Goal: Task Accomplishment & Management: Use online tool/utility

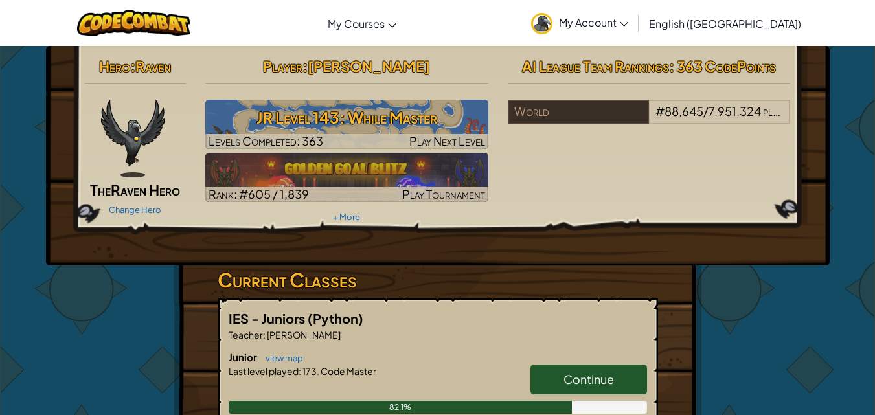
click at [556, 382] on link "Continue" at bounding box center [589, 380] width 117 height 30
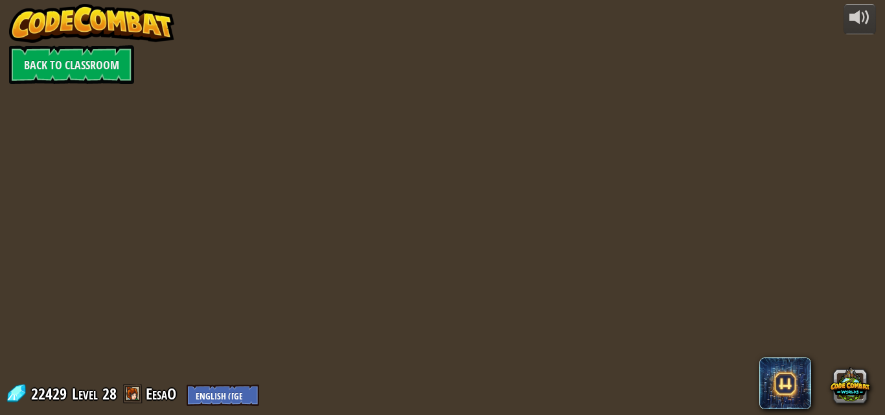
select select "en-[GEOGRAPHIC_DATA]"
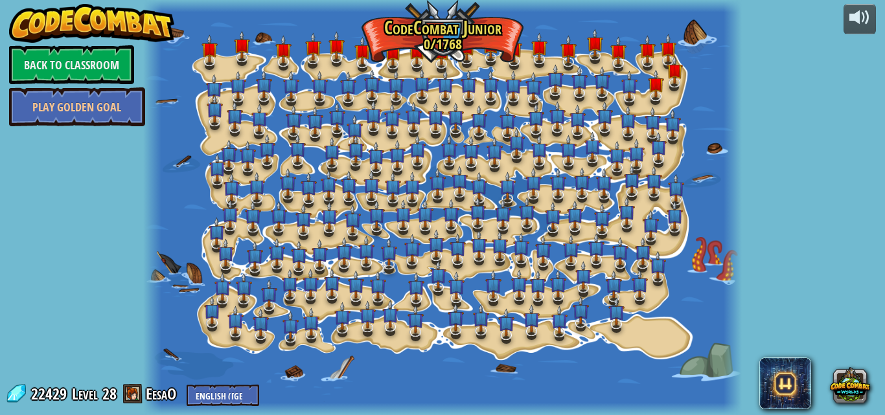
select select "en-[GEOGRAPHIC_DATA]"
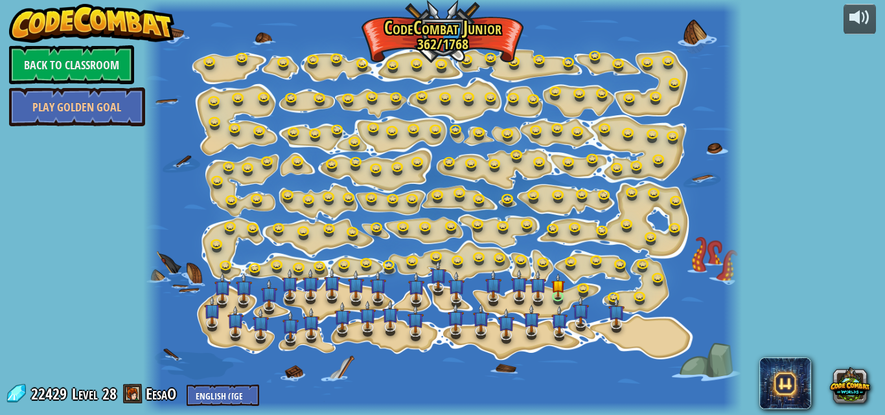
select select "en-[GEOGRAPHIC_DATA]"
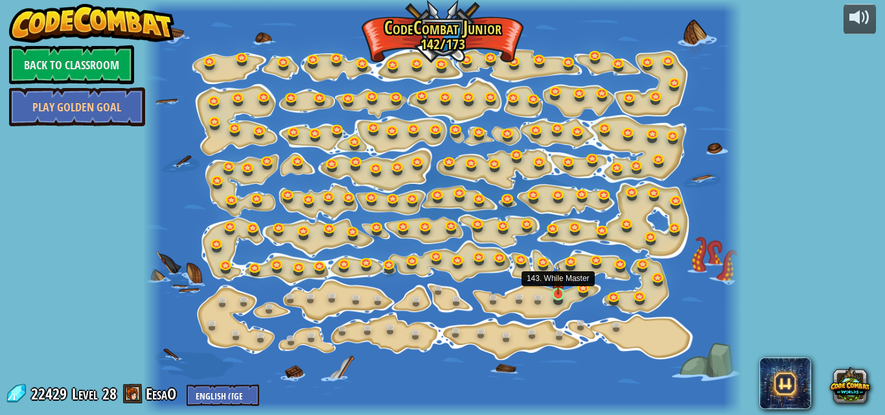
click at [561, 295] on img at bounding box center [558, 280] width 14 height 32
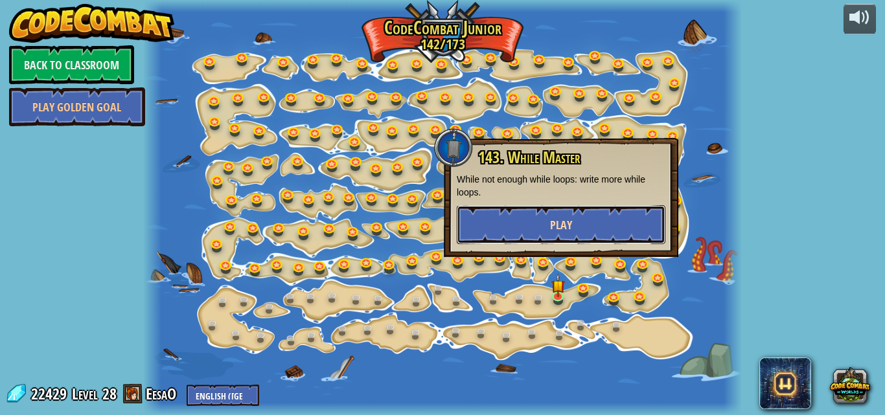
click at [499, 231] on button "Play" at bounding box center [561, 224] width 209 height 39
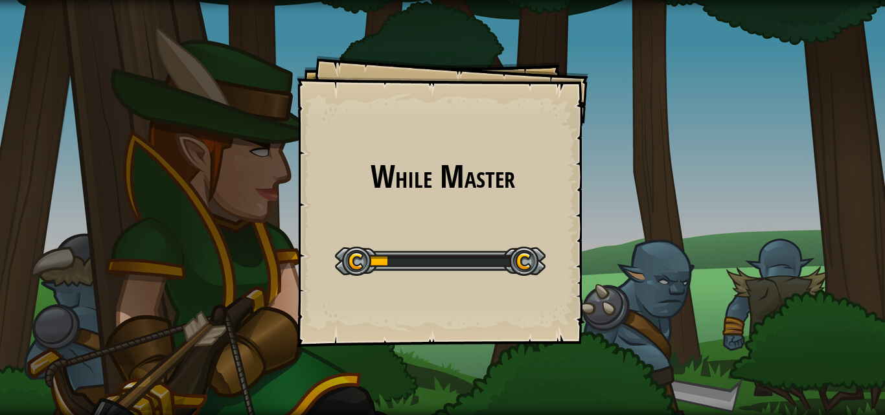
click at [499, 212] on div "While Master Goals Start Level Error loading from server. Try refreshing the pa…" at bounding box center [443, 202] width 292 height 292
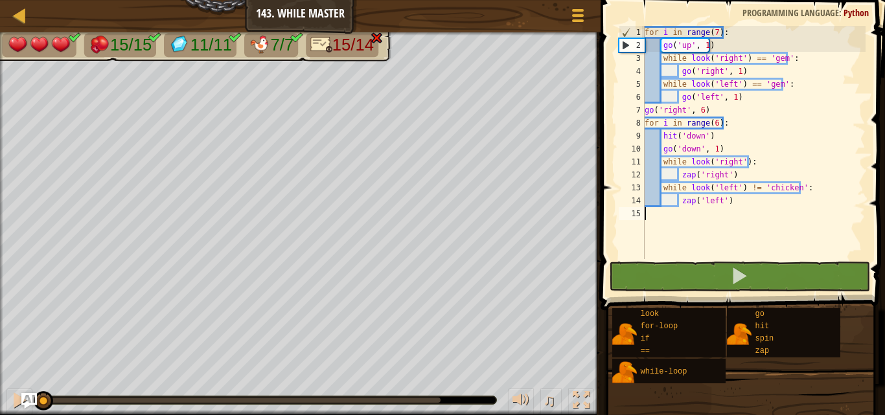
drag, startPoint x: 685, startPoint y: 232, endPoint x: 660, endPoint y: -56, distance: 289.4
click at [660, 0] on html "Map Junior 143. While Master Game Menu 1 הההההההההההההההההההההההההההההההההההההה…" at bounding box center [442, 0] width 885 height 0
type textarea "for i in range(7): go('up', 1)"
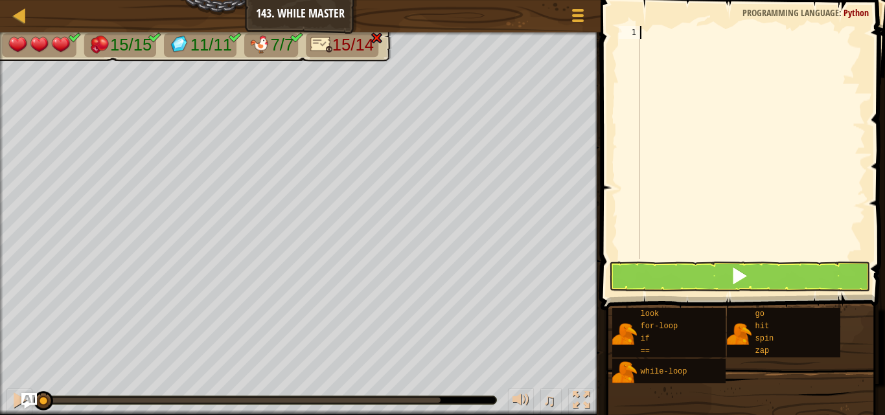
type textarea "Z"
click at [696, 133] on div at bounding box center [751, 155] width 228 height 259
click at [665, 32] on div at bounding box center [751, 155] width 228 height 259
type textarea "Z"
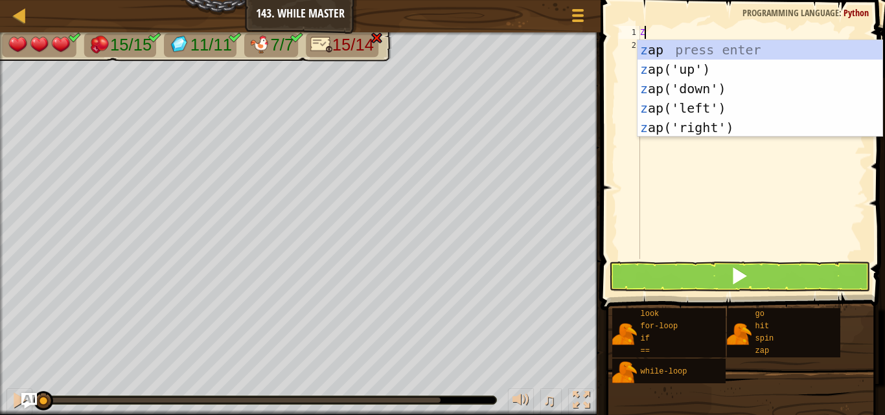
type textarea "zap('left')"
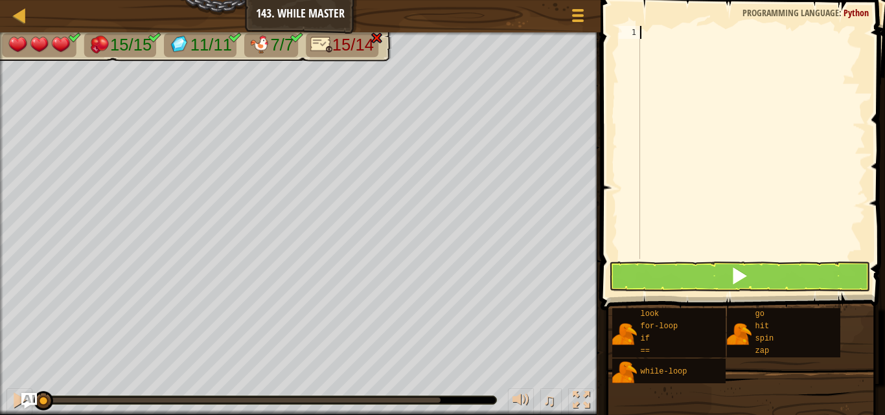
type textarea "zap('left')"
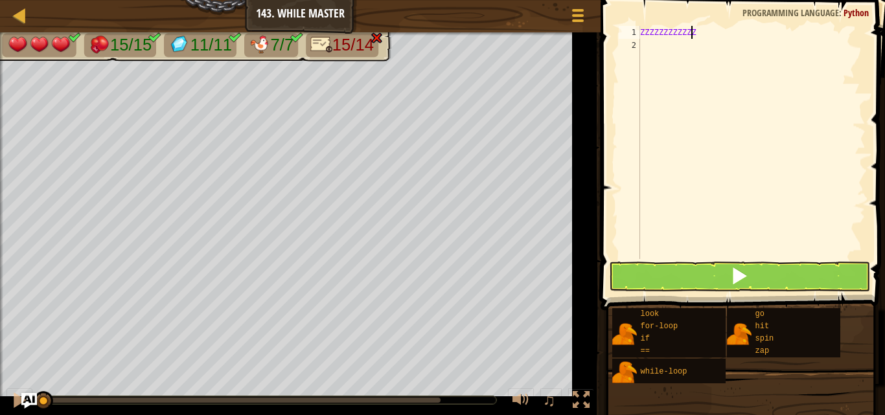
scroll to position [6, 3]
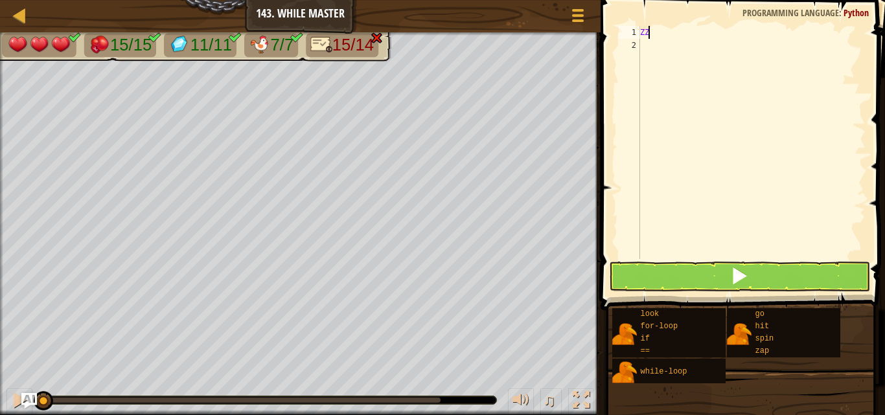
type textarea "Z"
click at [649, 280] on button at bounding box center [739, 277] width 260 height 30
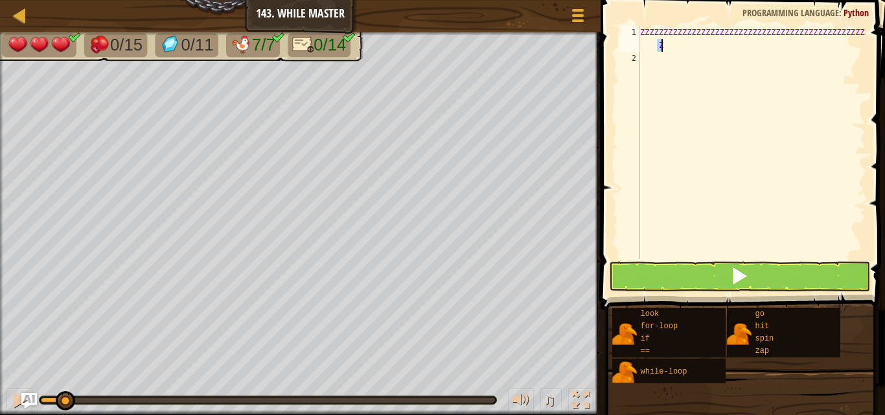
type textarea "Z"
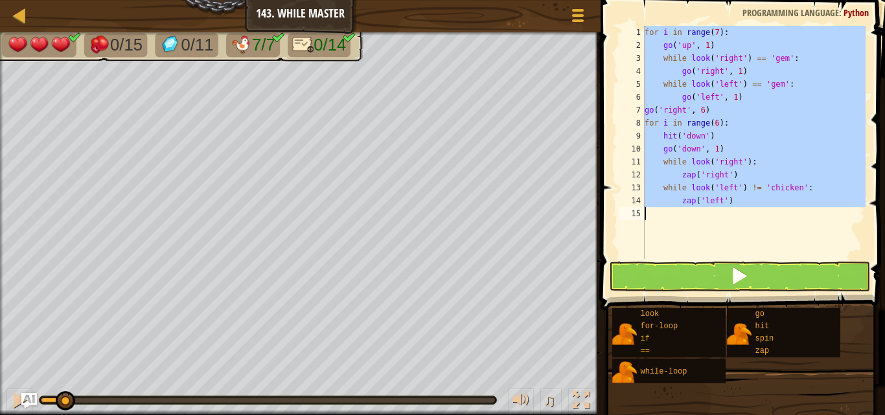
type textarea "C"
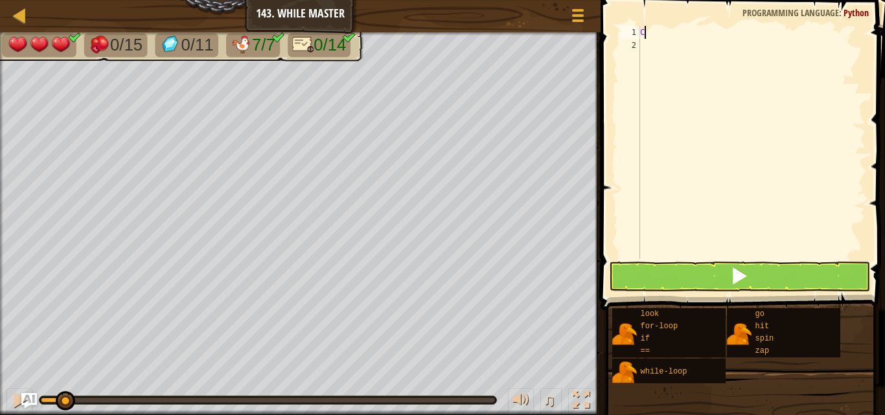
paste textarea
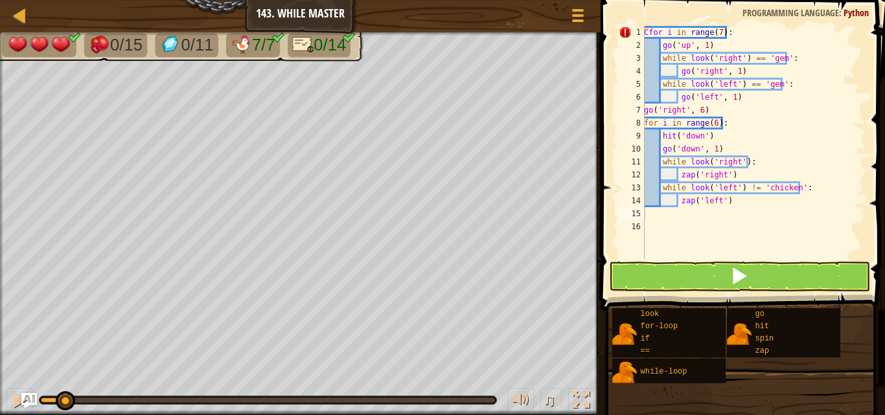
click at [646, 28] on div "1 2 3 4 5 6 7 8 9 10 11 12 13 14 15 16 Cfor i in range ( 7 ) : go ( 'up' , 1 ) …" at bounding box center [741, 180] width 288 height 349
click at [646, 27] on div "Cfor i in range ( 7 ) : go ( 'up' , 1 ) while look ( 'right' ) == 'gem' : go ( …" at bounding box center [753, 155] width 224 height 259
type textarea "for i in range(7):"
click at [677, 253] on div "for i in range ( 7 ) : go ( 'up' , 1 ) while look ( 'right' ) == 'gem' : go ( '…" at bounding box center [753, 155] width 224 height 259
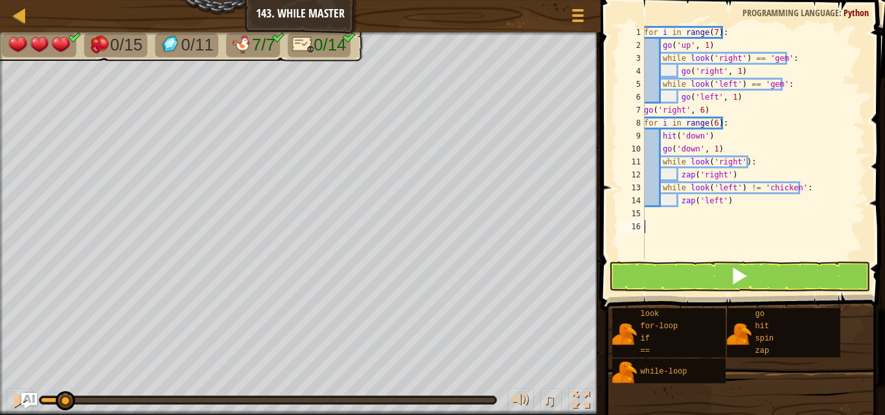
scroll to position [6, 0]
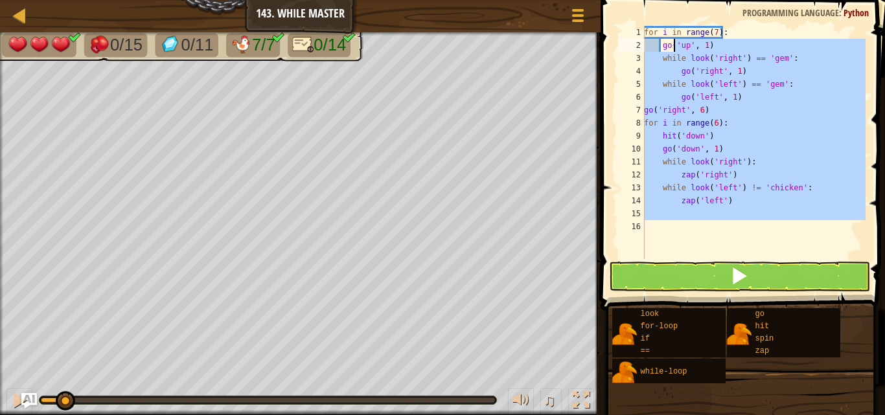
drag, startPoint x: 689, startPoint y: 229, endPoint x: 671, endPoint y: -34, distance: 264.2
click at [671, 0] on html "Map Junior 143. While Master Game Menu 1 הההההההההההההההההההההההההההההההההההההה…" at bounding box center [442, 0] width 885 height 0
type textarea "for i in range(7): go('up', 1)"
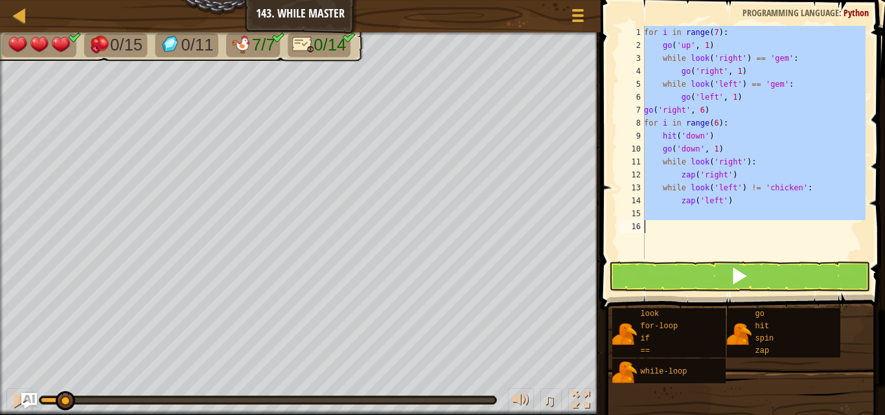
type textarea "C"
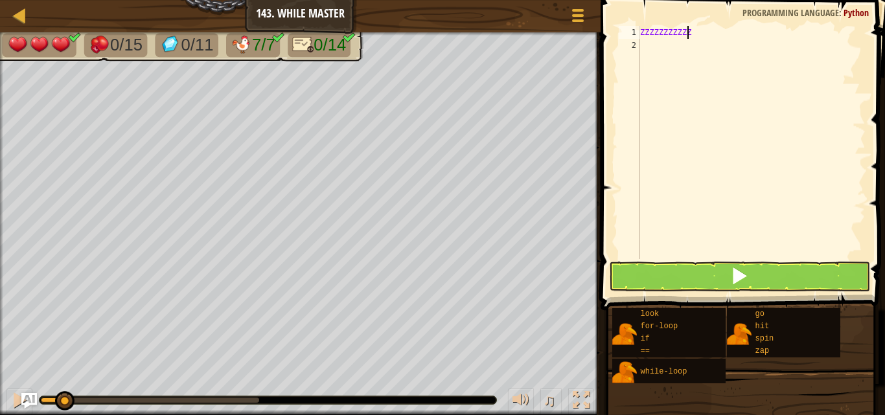
scroll to position [6, 1]
type textarea "Z"
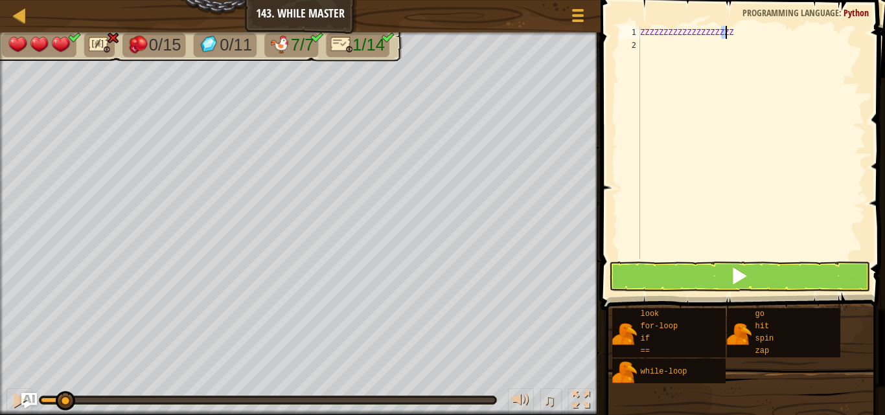
type textarea "ZZZZZZZZZZZ"
type textarea "C"
type textarea "zap('left')"
click at [746, 101] on div at bounding box center [751, 155] width 228 height 259
drag, startPoint x: 744, startPoint y: 108, endPoint x: 738, endPoint y: 93, distance: 16.0
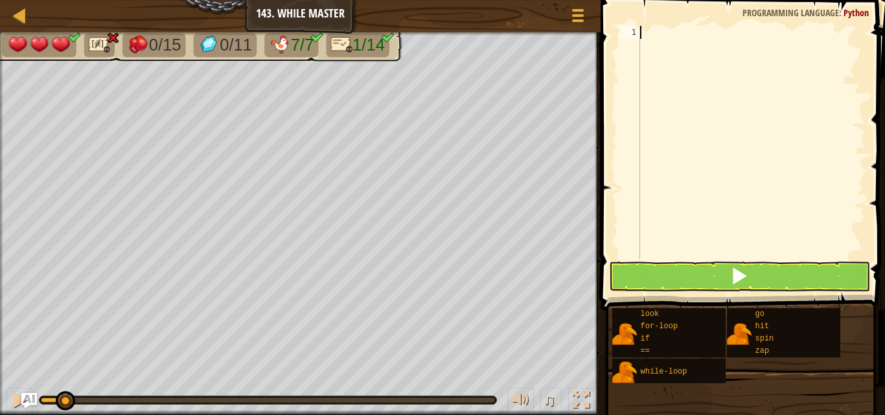
click at [738, 93] on div at bounding box center [751, 155] width 228 height 259
click at [762, 66] on div at bounding box center [751, 155] width 228 height 259
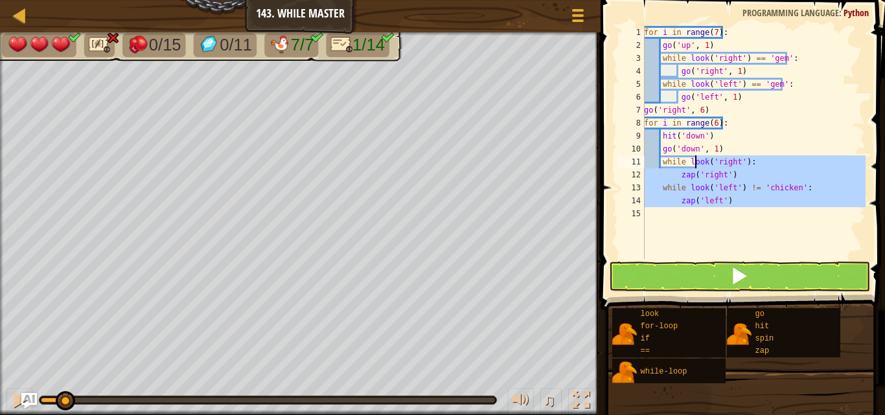
drag, startPoint x: 697, startPoint y: 163, endPoint x: 586, endPoint y: -56, distance: 245.4
click at [586, 0] on html "Map Junior 143. While Master Game Menu 1 הההההההההההההההההההההההההההההההההההההה…" at bounding box center [442, 0] width 885 height 0
type textarea "for i in range(7): go('up', 1)"
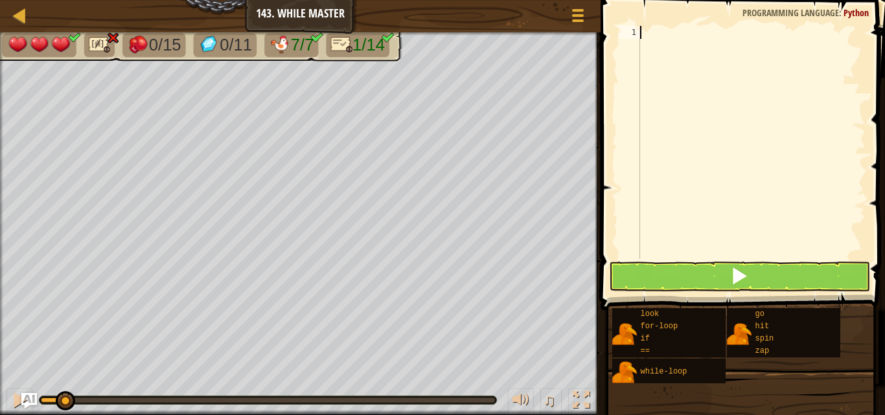
type textarea "zap('left')"
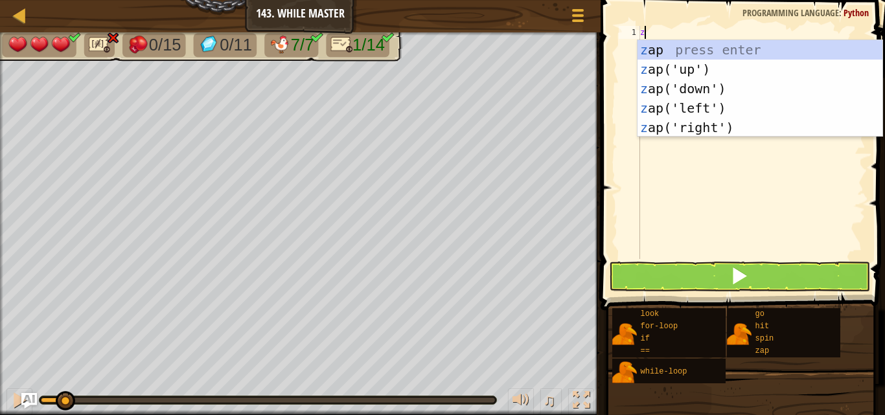
type textarea "zap('left')"
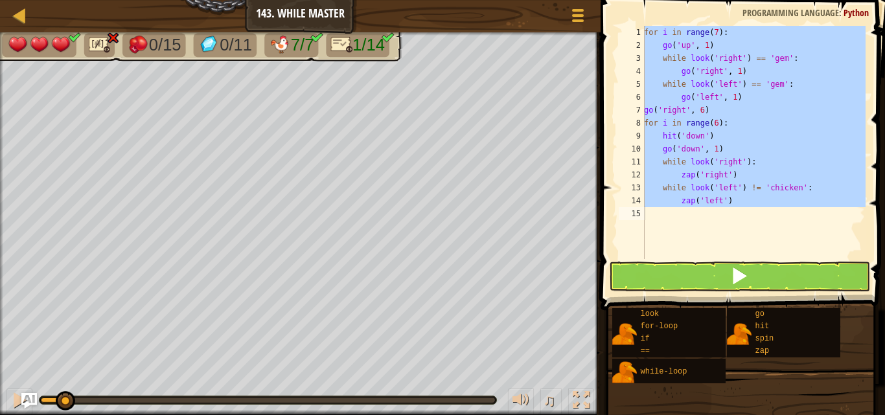
click at [686, 235] on div "for i in range ( 7 ) : go ( 'up' , 1 ) while look ( 'right' ) == 'gem' : go ( '…" at bounding box center [753, 142] width 224 height 233
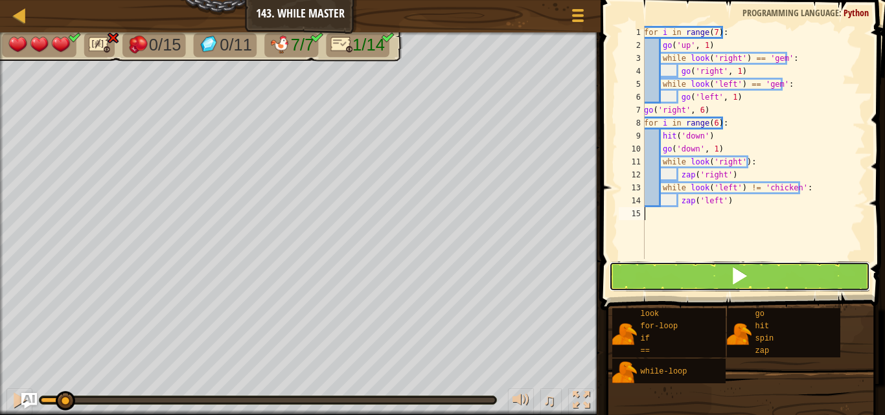
click at [684, 278] on button at bounding box center [739, 277] width 260 height 30
type textarea "["
click at [684, 278] on button at bounding box center [739, 277] width 260 height 30
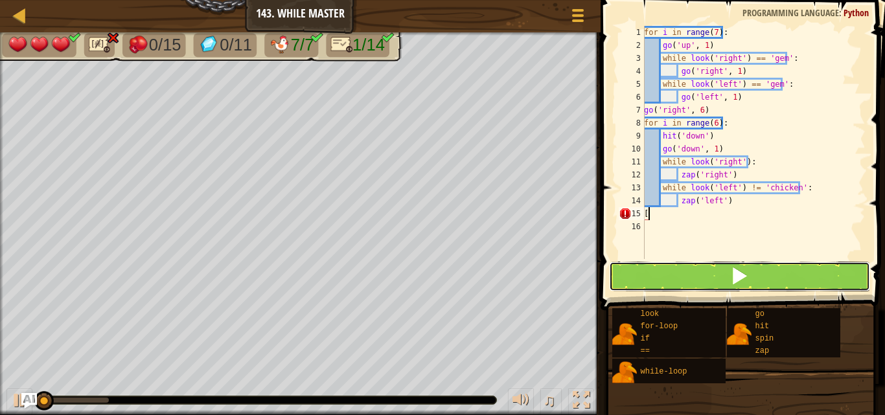
click at [684, 278] on button at bounding box center [739, 277] width 260 height 30
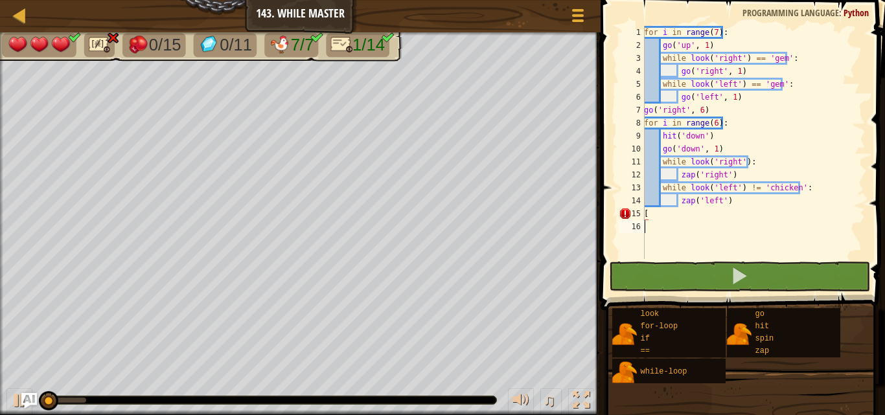
click at [661, 231] on div "for i in range ( 7 ) : go ( 'up' , 1 ) while look ( 'right' ) == 'gem' : go ( '…" at bounding box center [753, 155] width 224 height 259
type textarea "["
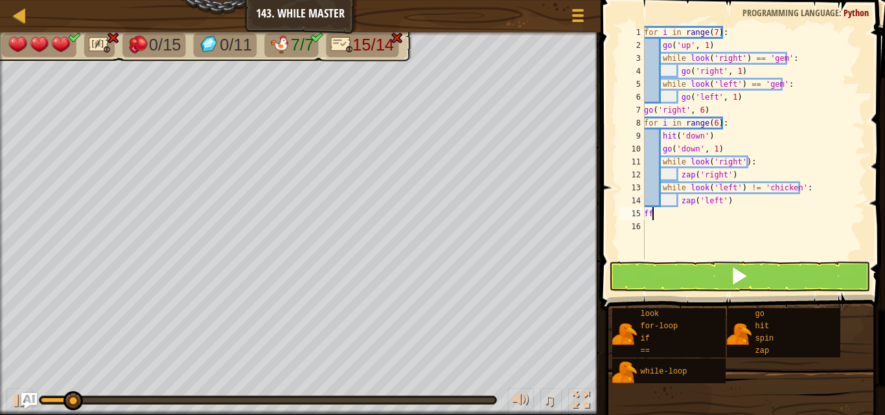
type textarea "f"
click at [636, 268] on button at bounding box center [739, 277] width 260 height 30
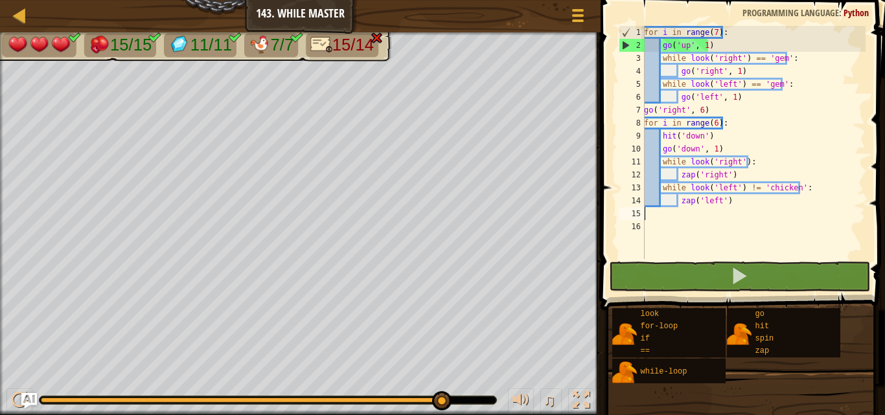
click at [717, 137] on div "for i in range ( 7 ) : go ( 'up' , 1 ) while look ( 'right' ) == 'gem' : go ( '…" at bounding box center [753, 155] width 224 height 259
click at [738, 168] on div "for i in range ( 7 ) : go ( 'up' , 1 ) while look ( 'right' ) == 'gem' : go ( '…" at bounding box center [753, 155] width 224 height 259
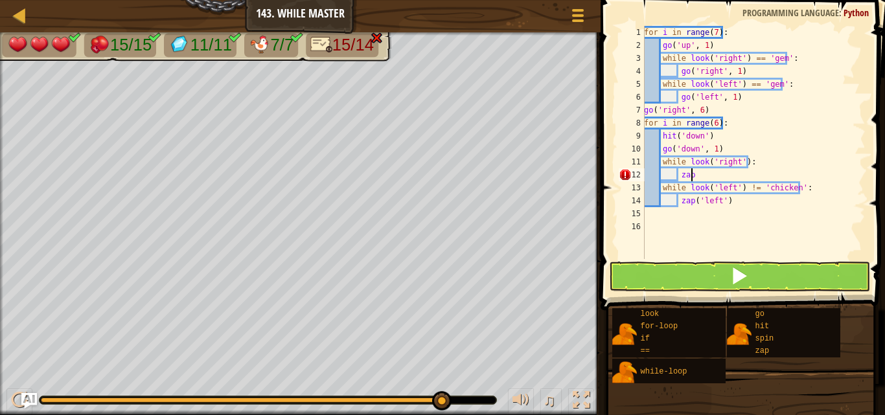
type textarea "z"
type textarea "h"
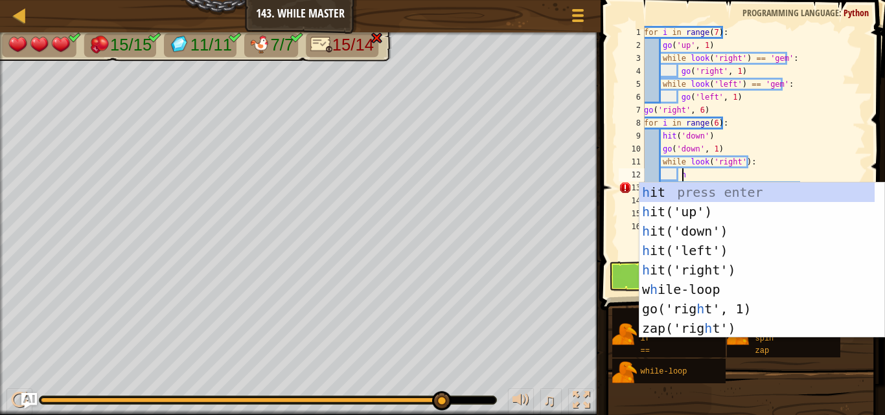
scroll to position [6, 3]
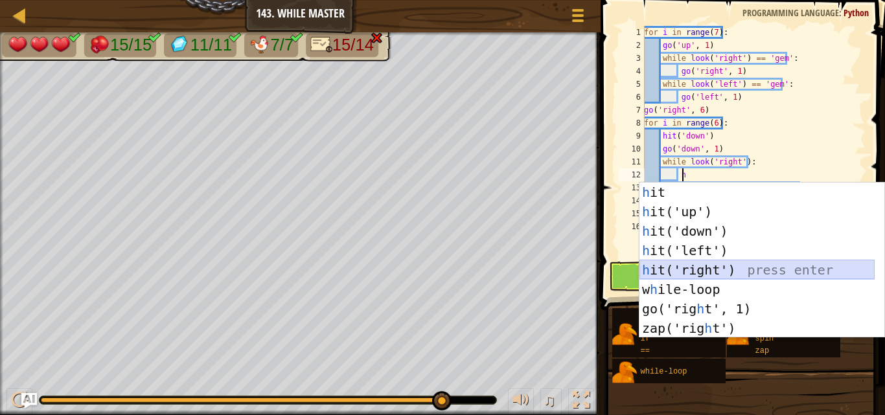
click at [657, 266] on div "h it press enter h it('up') press enter h it('down') press enter h it('left') p…" at bounding box center [756, 280] width 235 height 194
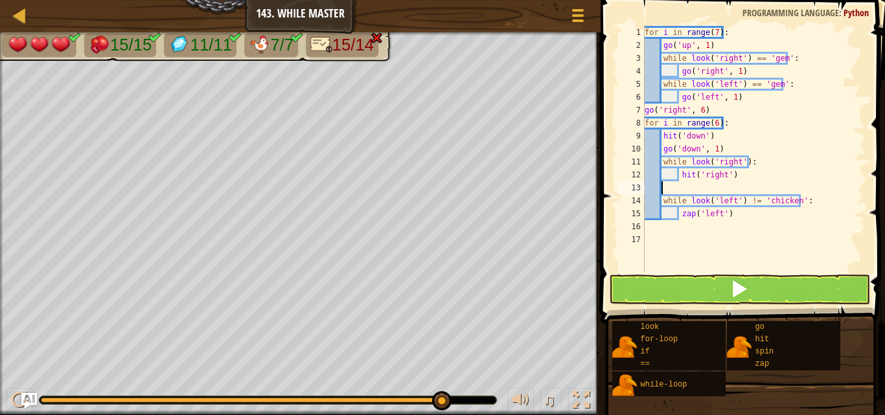
scroll to position [6, 0]
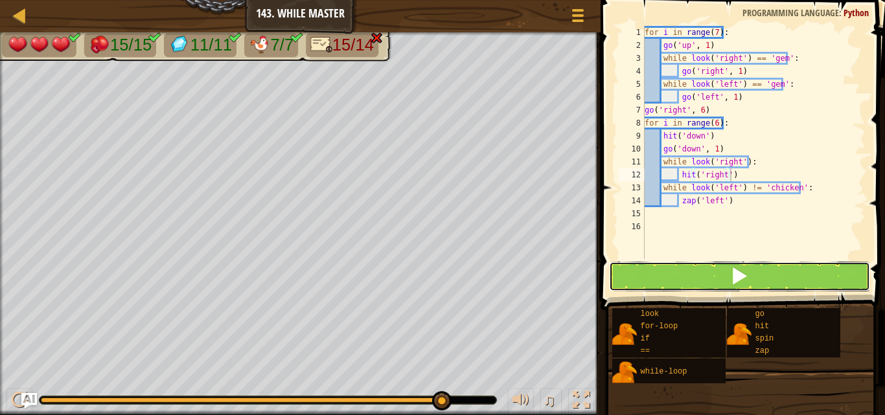
click at [651, 270] on button at bounding box center [739, 277] width 260 height 30
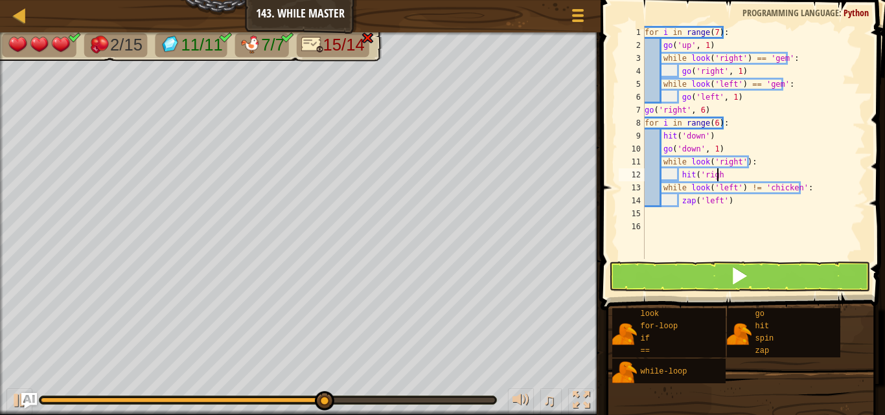
type textarea "h"
type textarea "z"
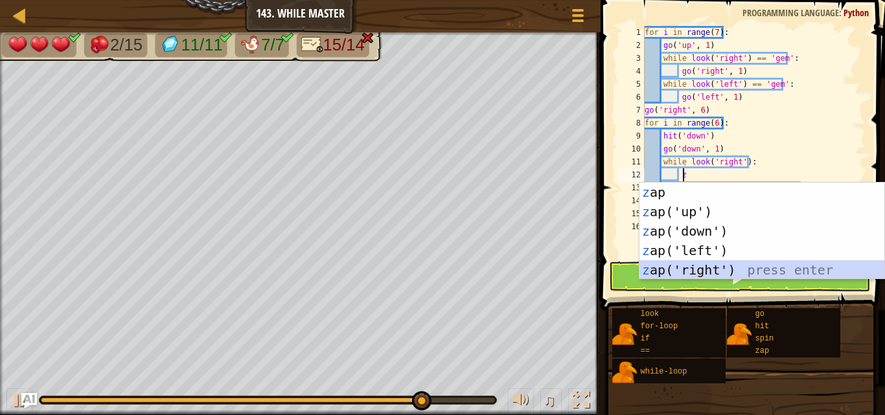
click at [681, 266] on div "z ap press enter z ap('up') press enter z ap('down') press enter z ap('left') p…" at bounding box center [761, 251] width 245 height 136
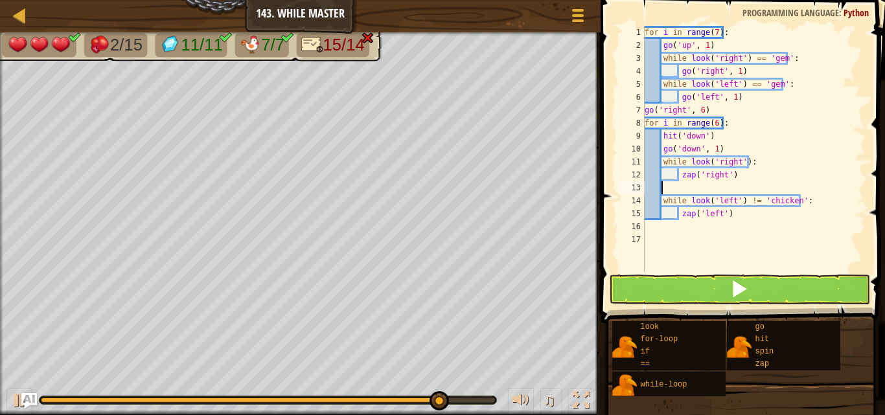
scroll to position [6, 0]
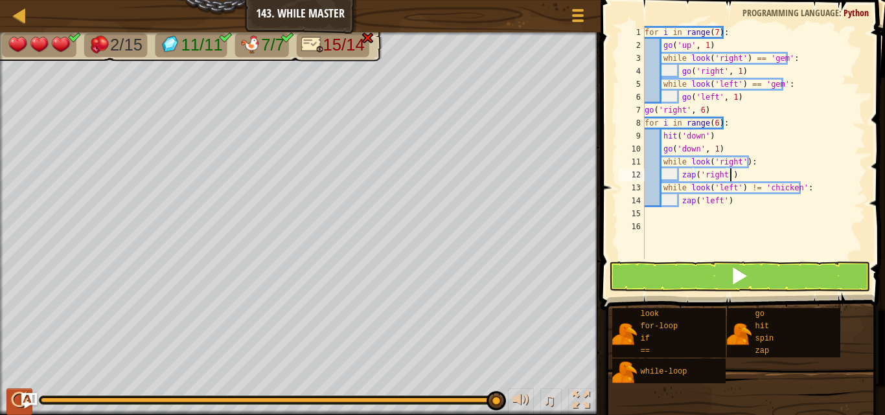
type textarea "zap('right')"
click at [6, 413] on div "♫" at bounding box center [300, 397] width 600 height 39
